Goal: Navigation & Orientation: Find specific page/section

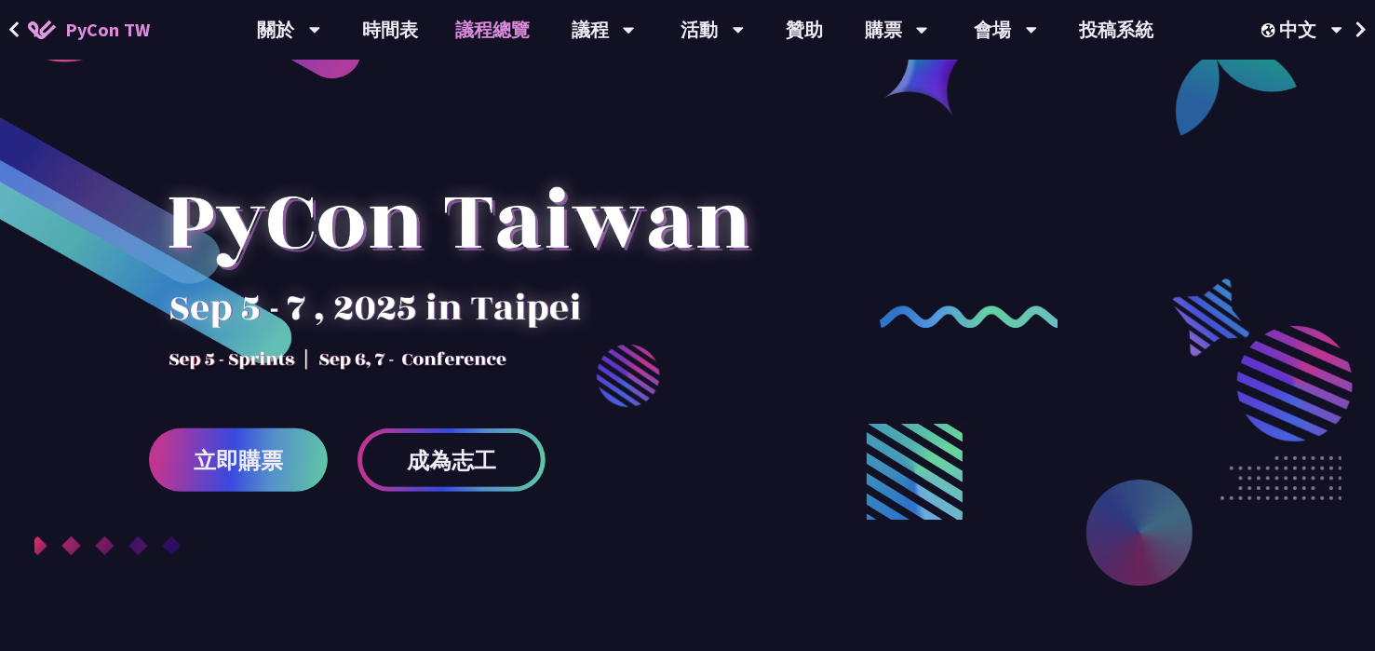
click at [481, 29] on link "議程總覽" at bounding box center [492, 30] width 112 height 60
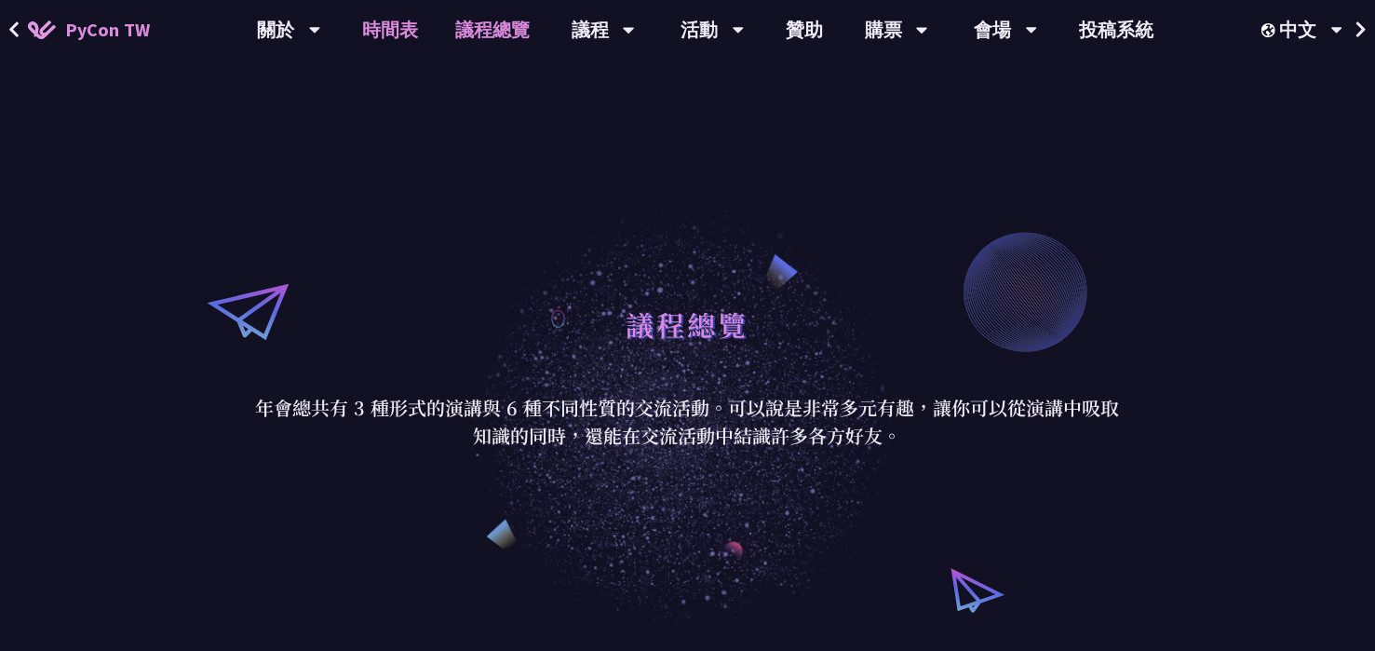
click at [415, 28] on link "時間表" at bounding box center [389, 30] width 93 height 60
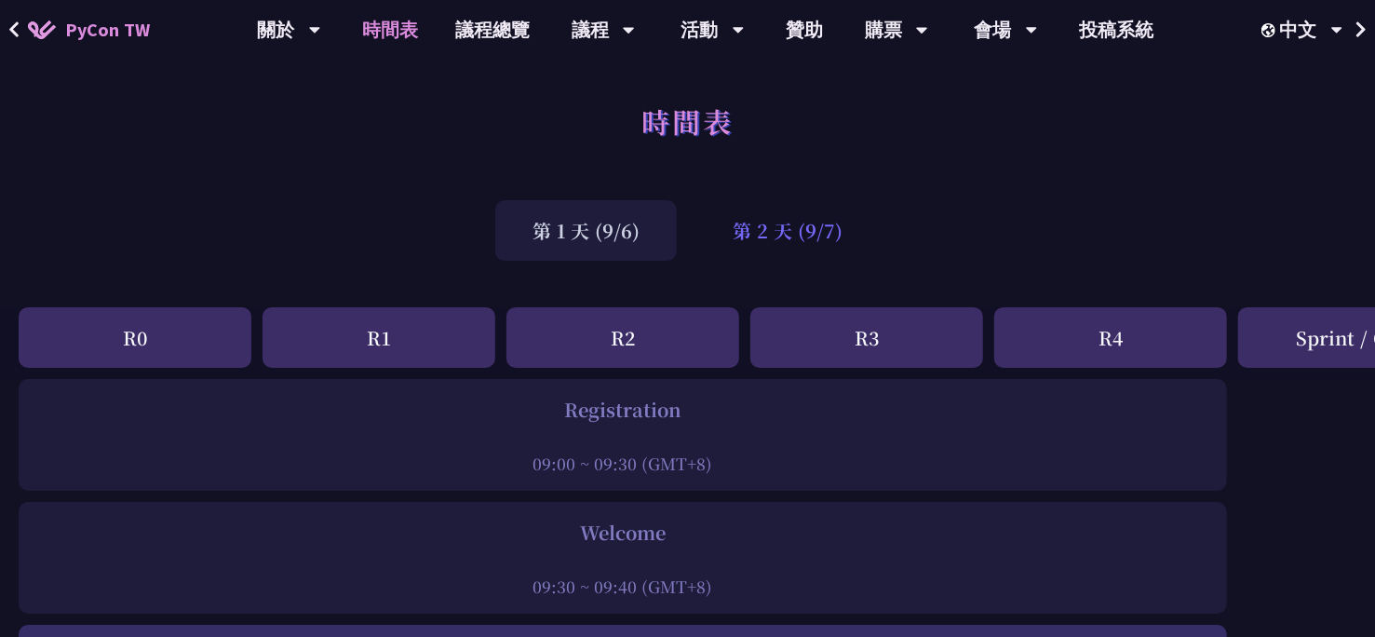
click at [732, 221] on div "第 2 天 (9/7)" at bounding box center [787, 230] width 184 height 60
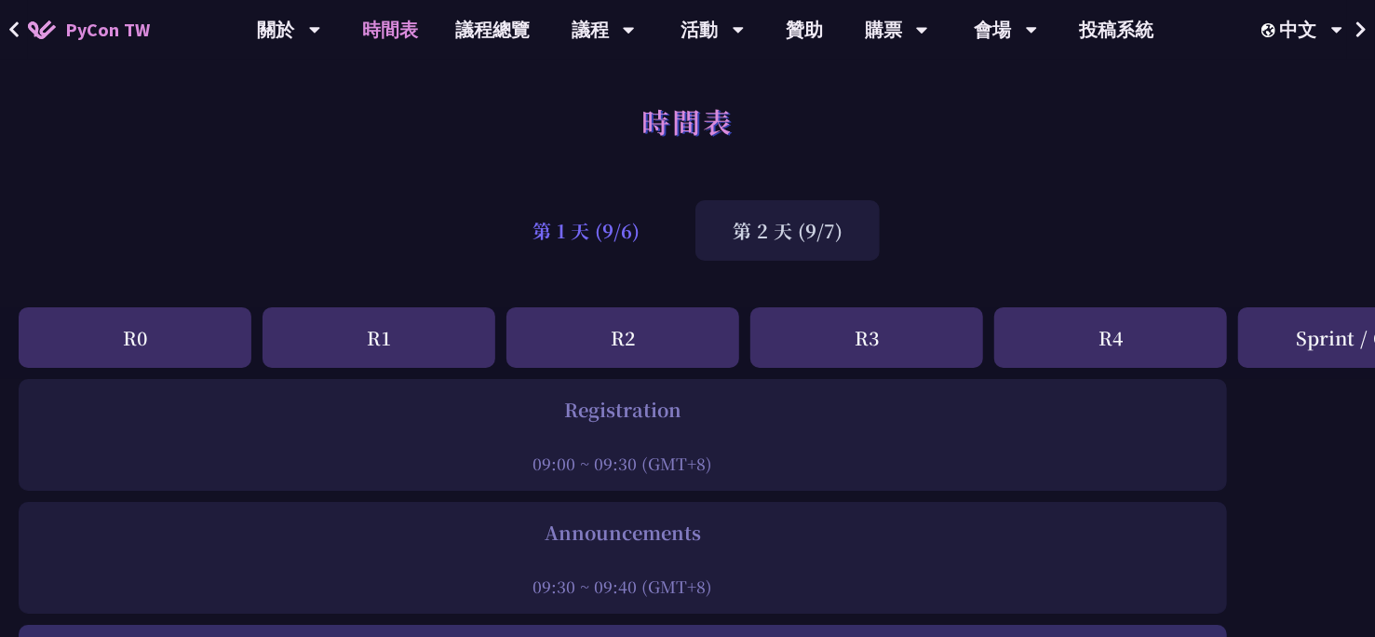
click at [604, 233] on div "第 1 天 (9/6)" at bounding box center [585, 230] width 181 height 60
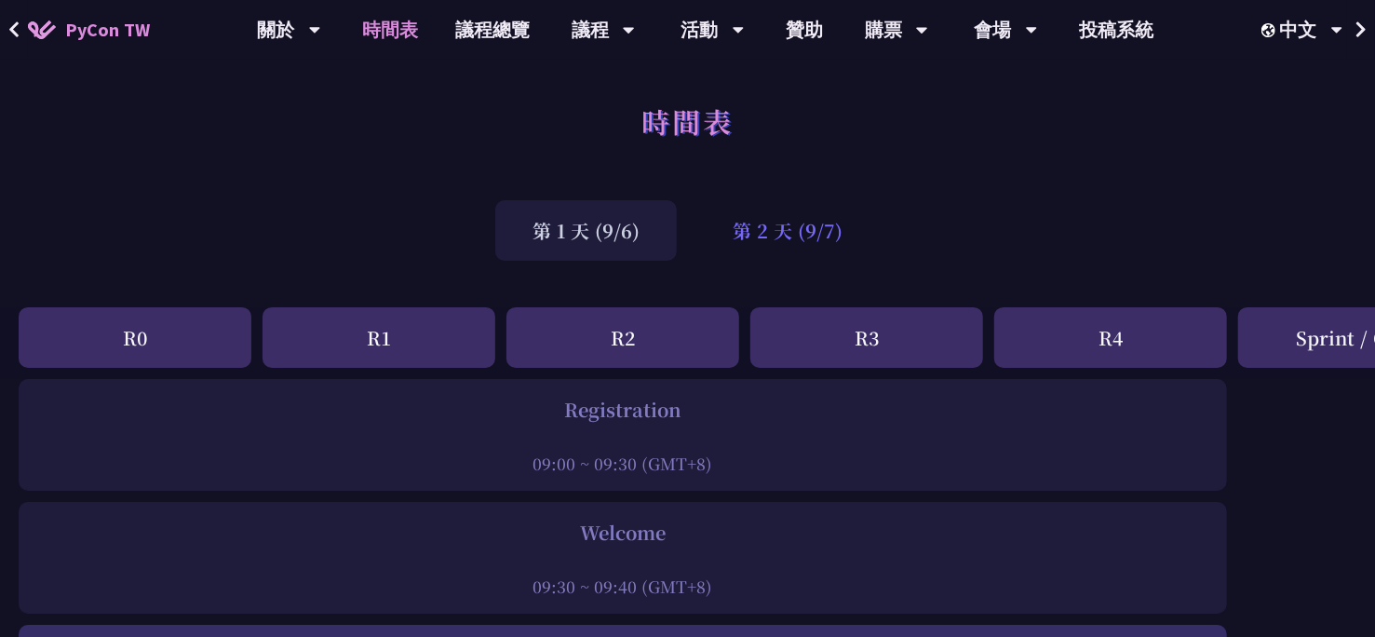
click at [773, 229] on div "第 2 天 (9/7)" at bounding box center [787, 230] width 184 height 60
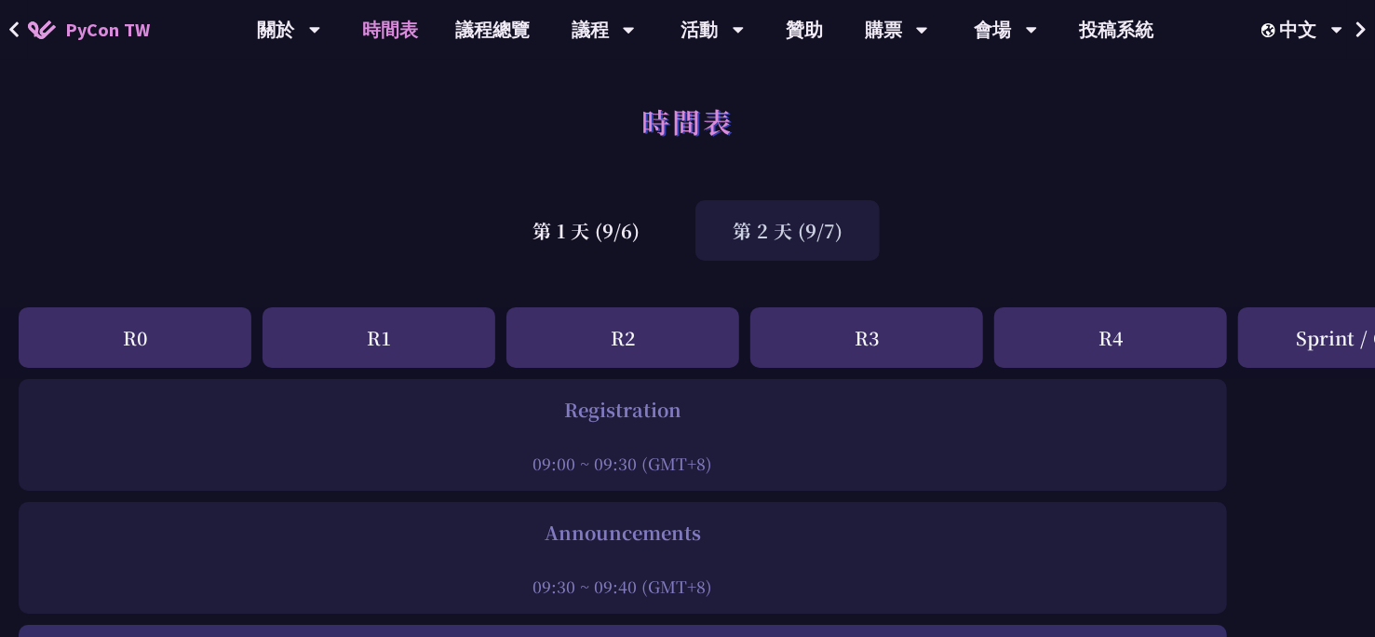
click at [1008, 238] on div "第 1 天 (9/6) 第 2 天 (9/7)" at bounding box center [687, 230] width 1375 height 79
